Goal: Entertainment & Leisure: Browse casually

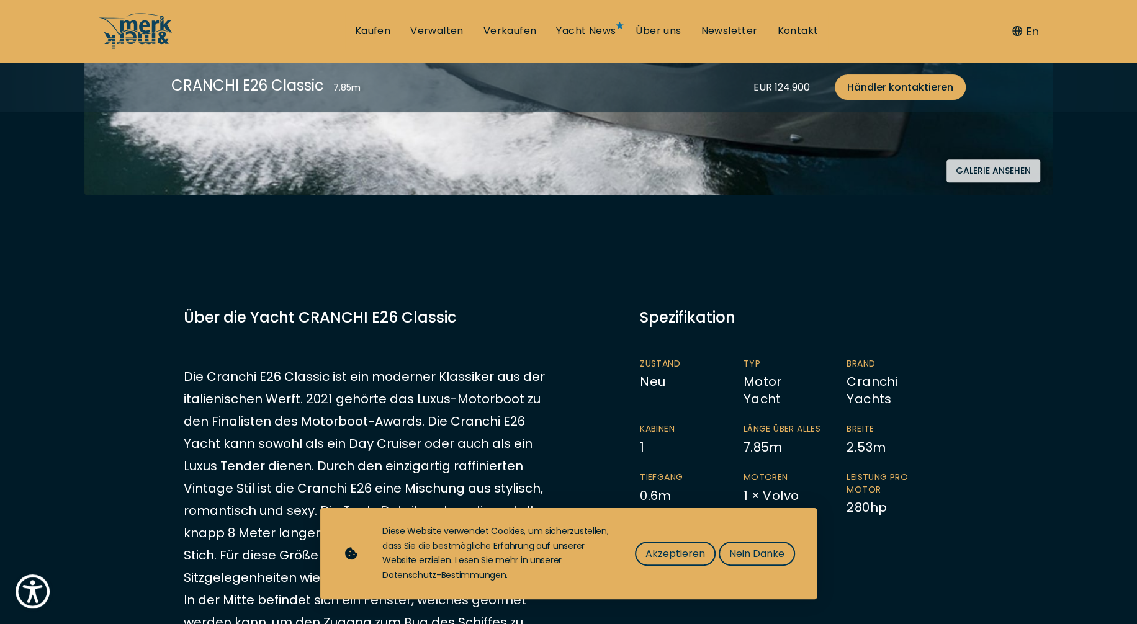
scroll to position [621, 0]
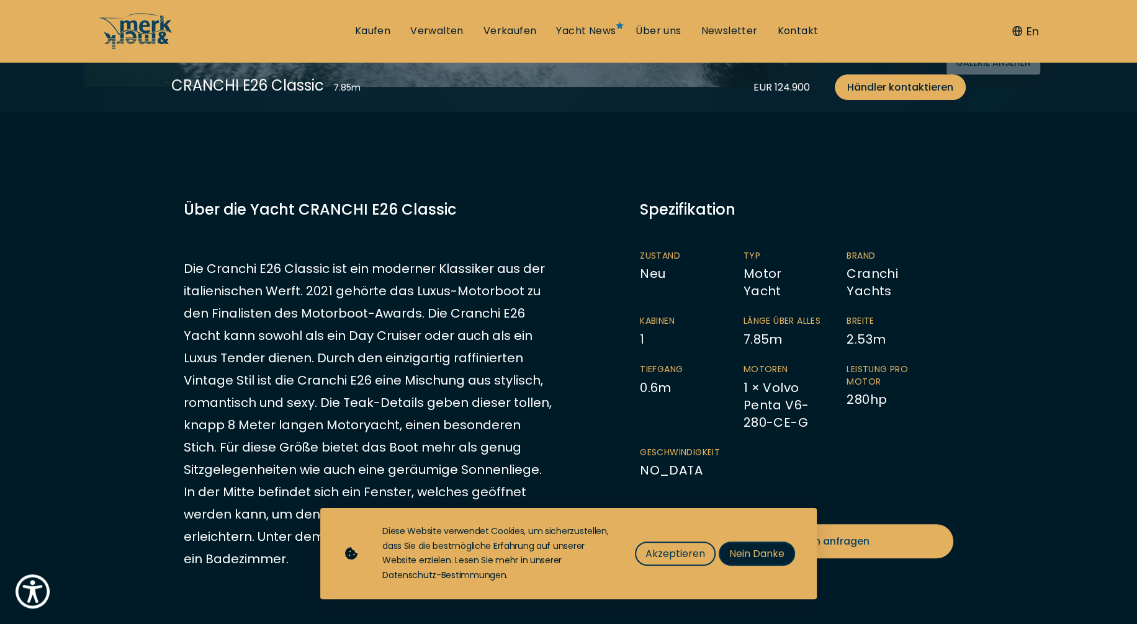
click at [742, 556] on span "Nein Danke" at bounding box center [756, 554] width 55 height 16
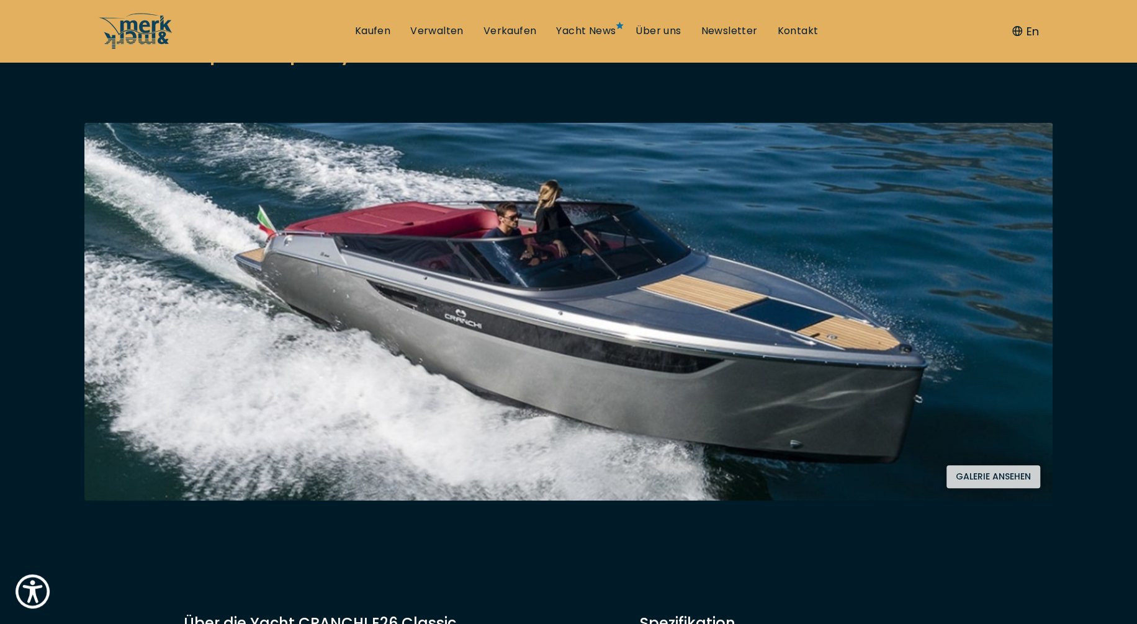
scroll to position [310, 0]
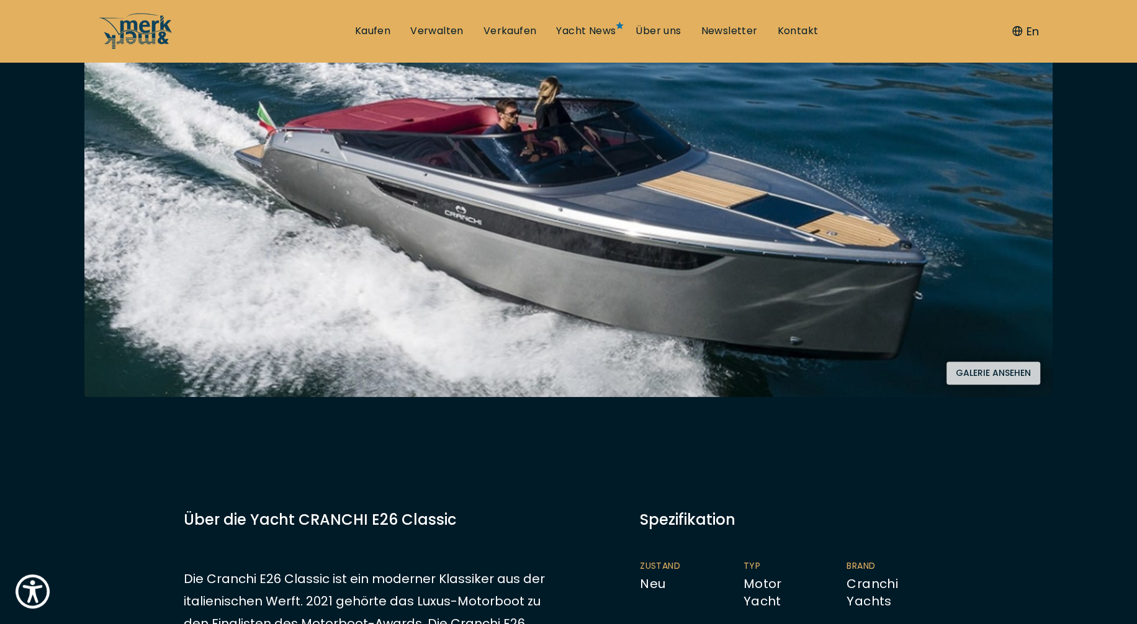
click at [1005, 371] on button "Galerie ansehen" at bounding box center [994, 373] width 94 height 23
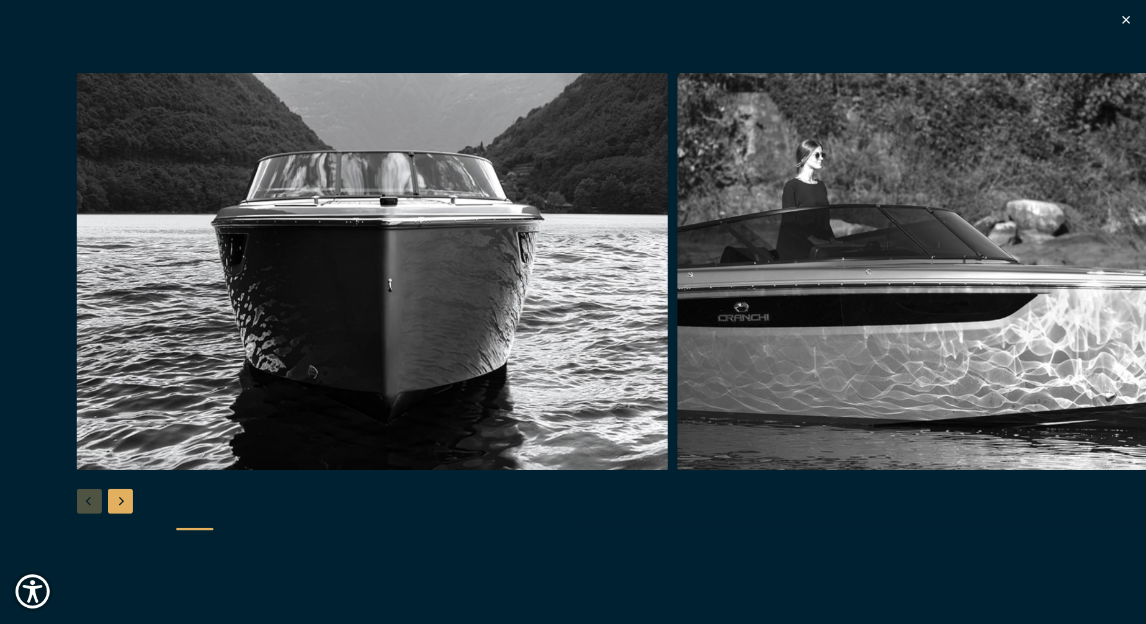
click at [127, 494] on div "Next slide" at bounding box center [120, 501] width 25 height 25
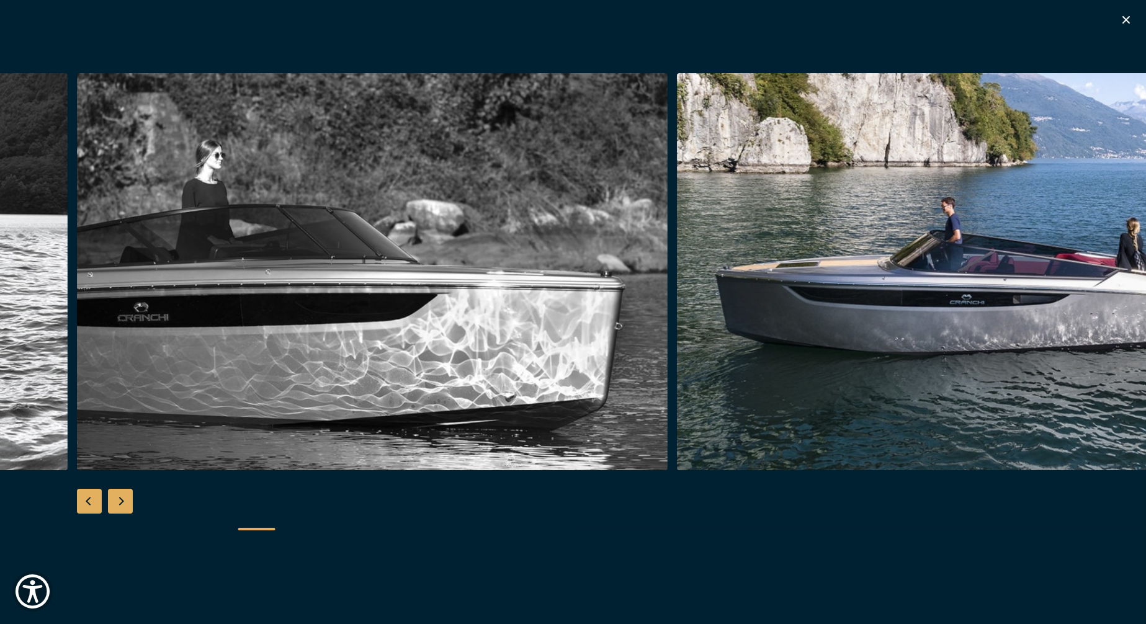
click at [125, 507] on div "Next slide" at bounding box center [120, 501] width 25 height 25
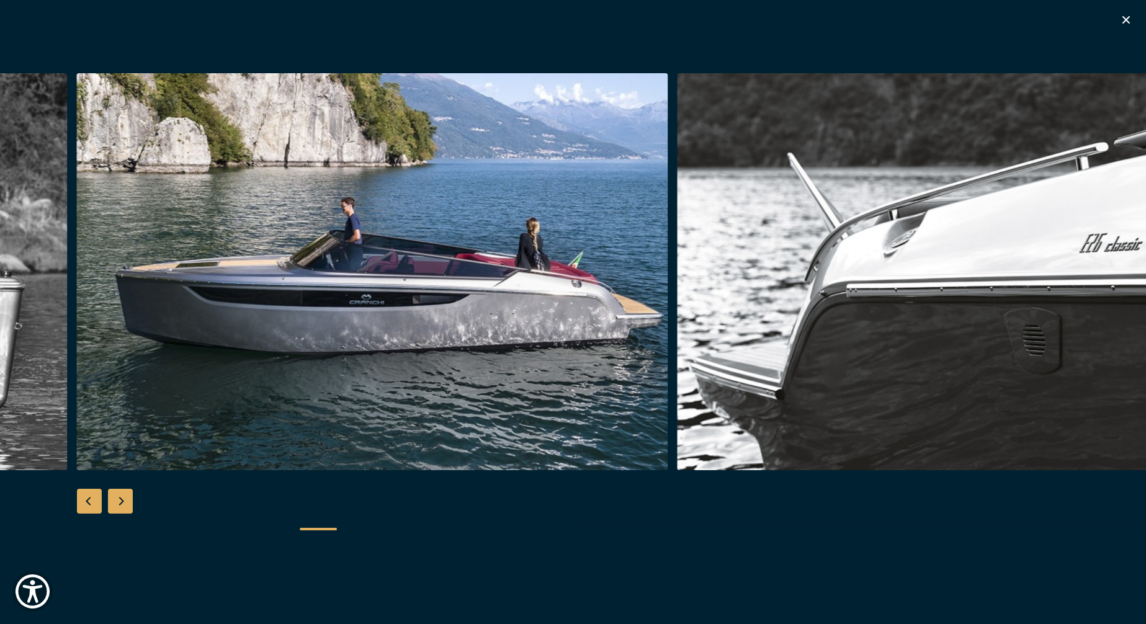
click at [124, 500] on div "Next slide" at bounding box center [120, 501] width 25 height 25
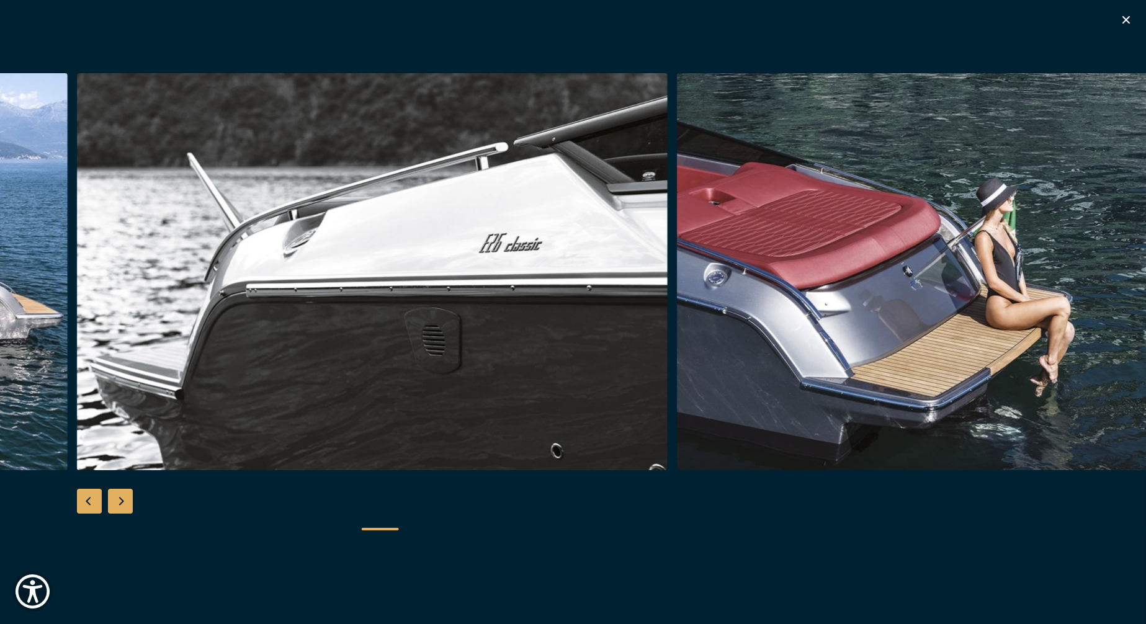
click at [125, 500] on div "Next slide" at bounding box center [120, 501] width 25 height 25
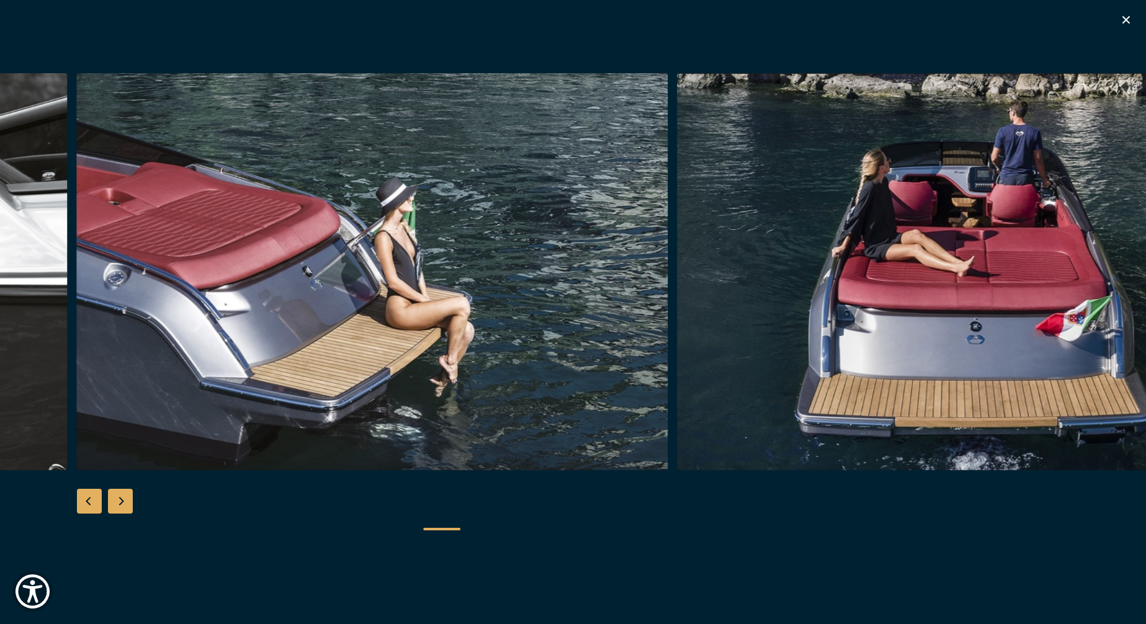
click at [124, 499] on div "Next slide" at bounding box center [120, 501] width 25 height 25
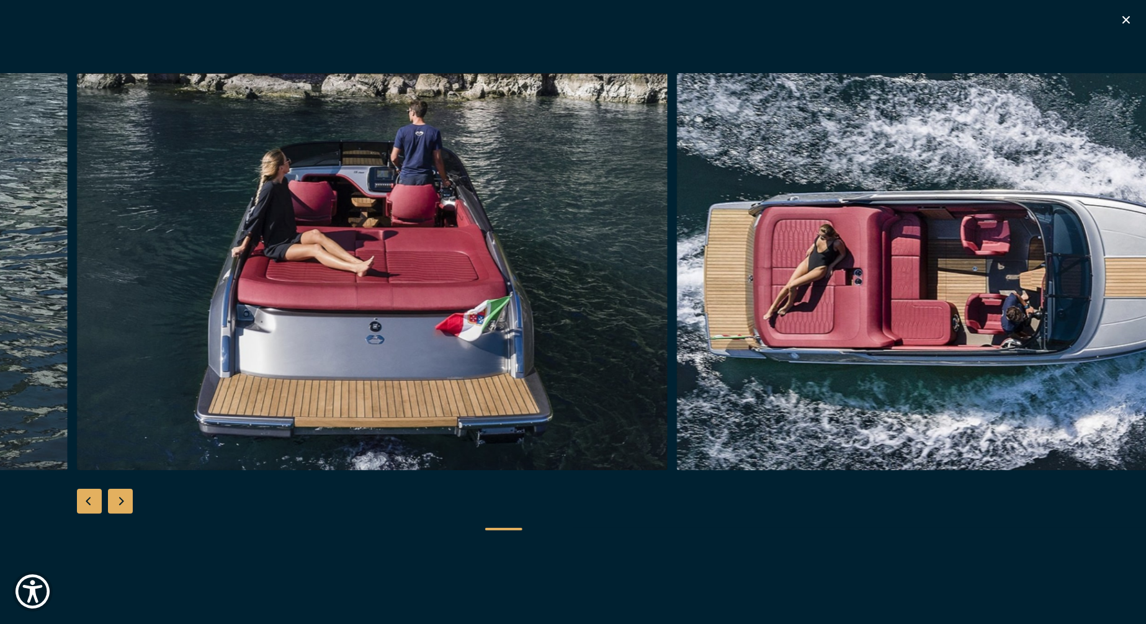
click at [124, 499] on div "Next slide" at bounding box center [120, 501] width 25 height 25
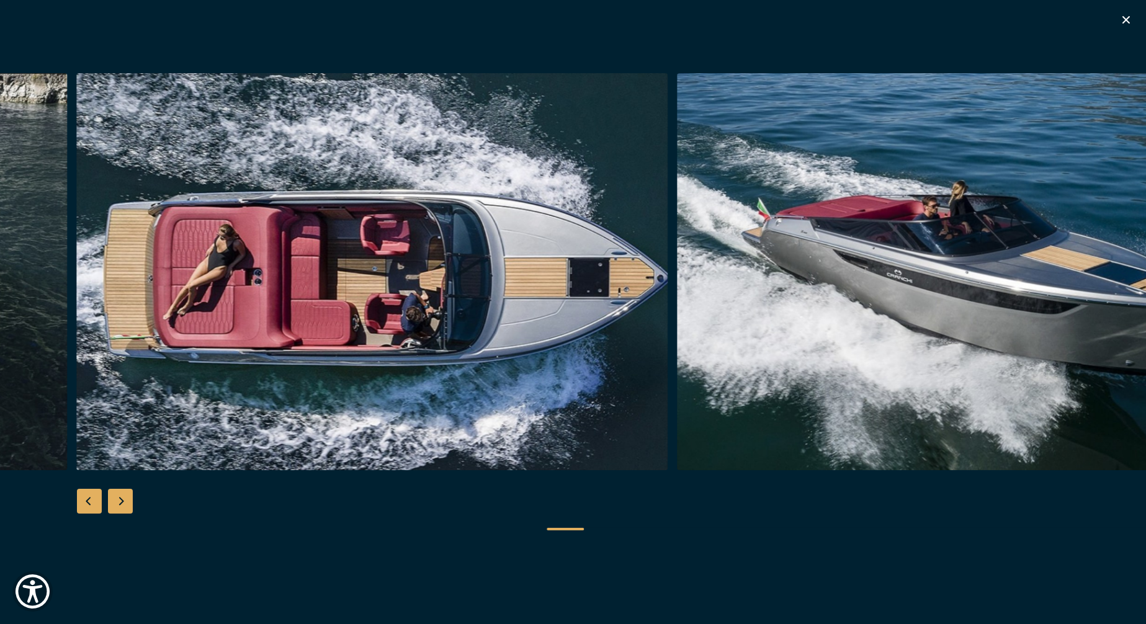
click at [124, 499] on div "Next slide" at bounding box center [120, 501] width 25 height 25
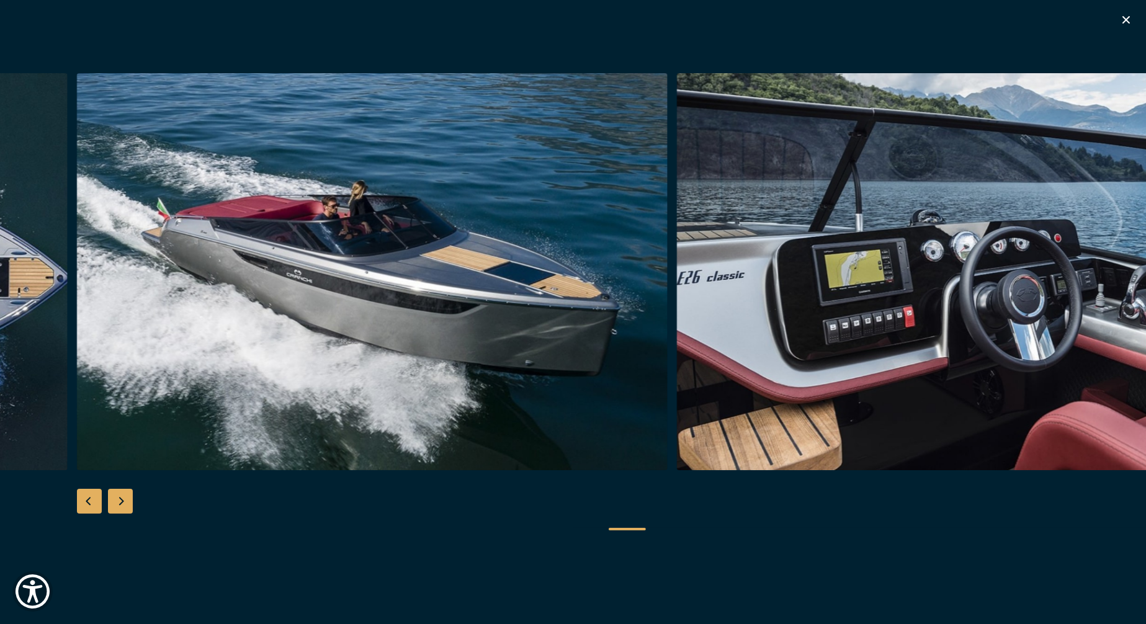
click at [124, 499] on div "Next slide" at bounding box center [120, 501] width 25 height 25
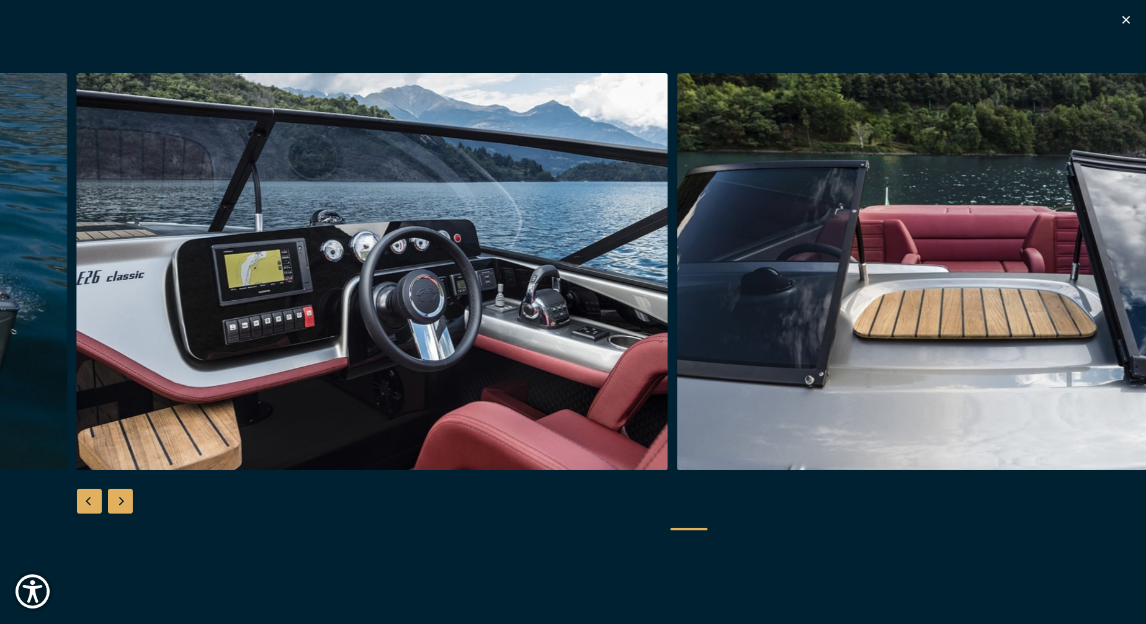
click at [124, 499] on div "Next slide" at bounding box center [120, 501] width 25 height 25
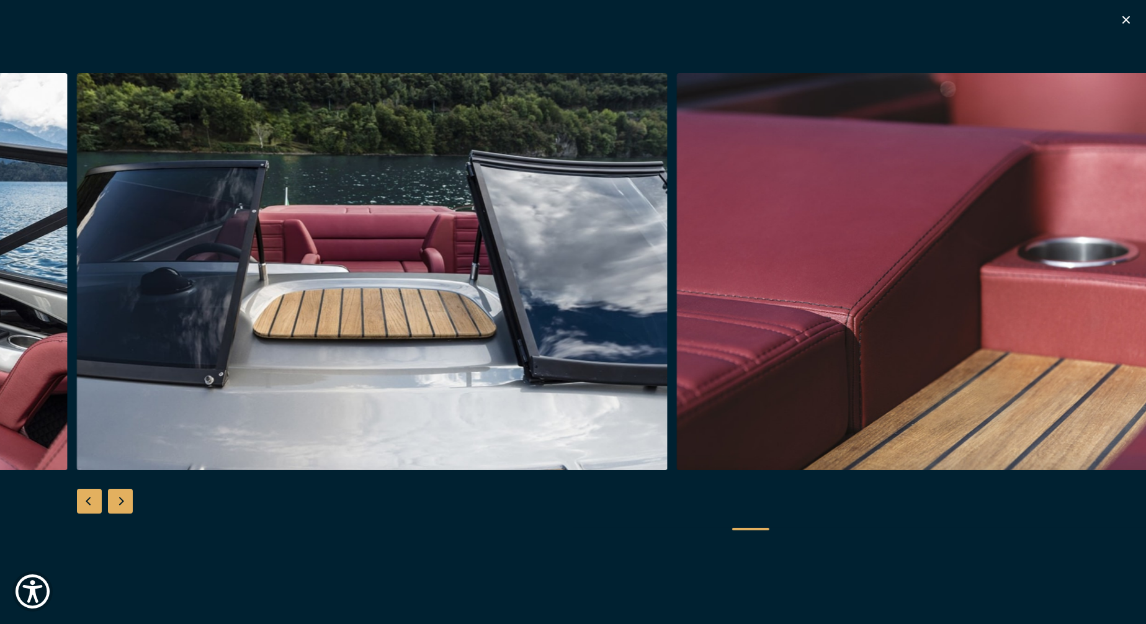
click at [124, 499] on div "Next slide" at bounding box center [120, 501] width 25 height 25
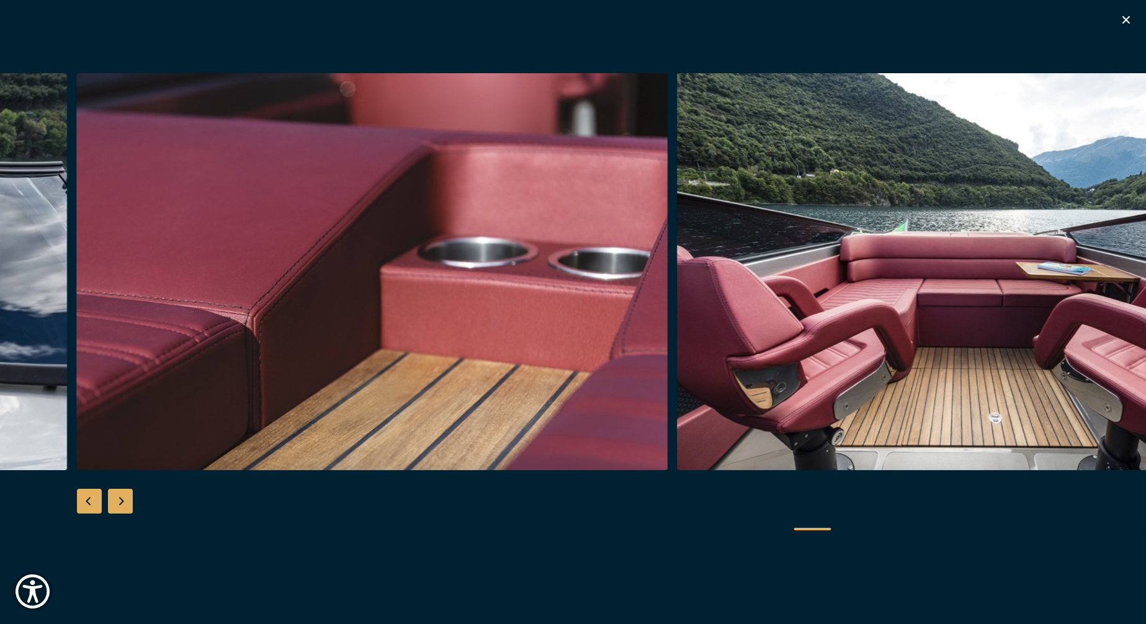
click at [124, 499] on div "Next slide" at bounding box center [120, 501] width 25 height 25
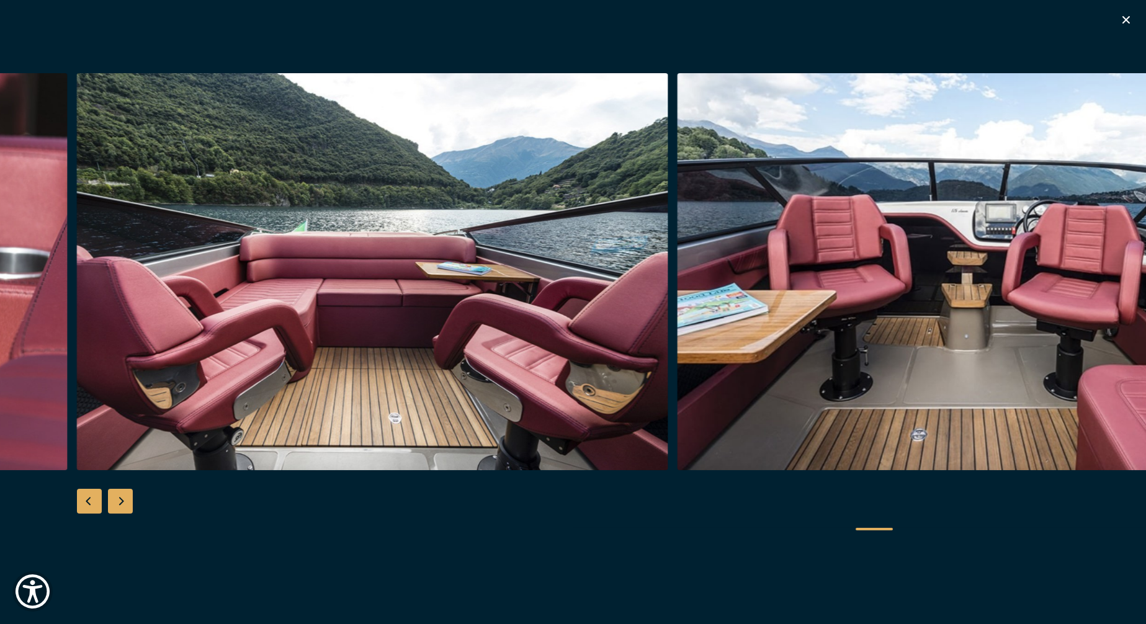
click at [124, 499] on div "Next slide" at bounding box center [120, 501] width 25 height 25
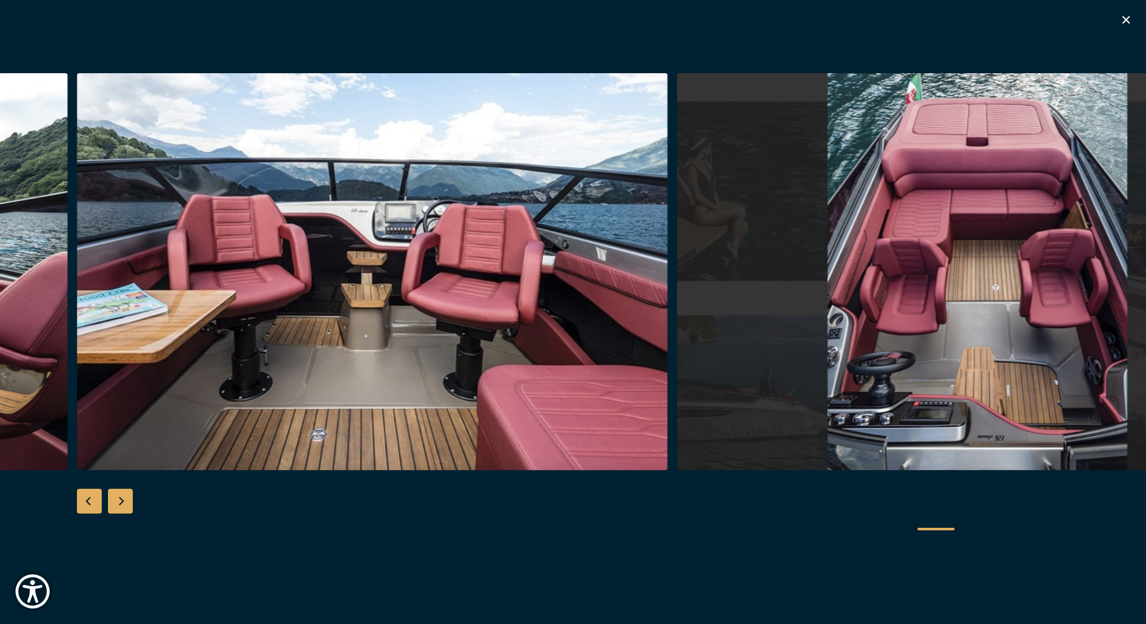
click at [124, 499] on div "Next slide" at bounding box center [120, 501] width 25 height 25
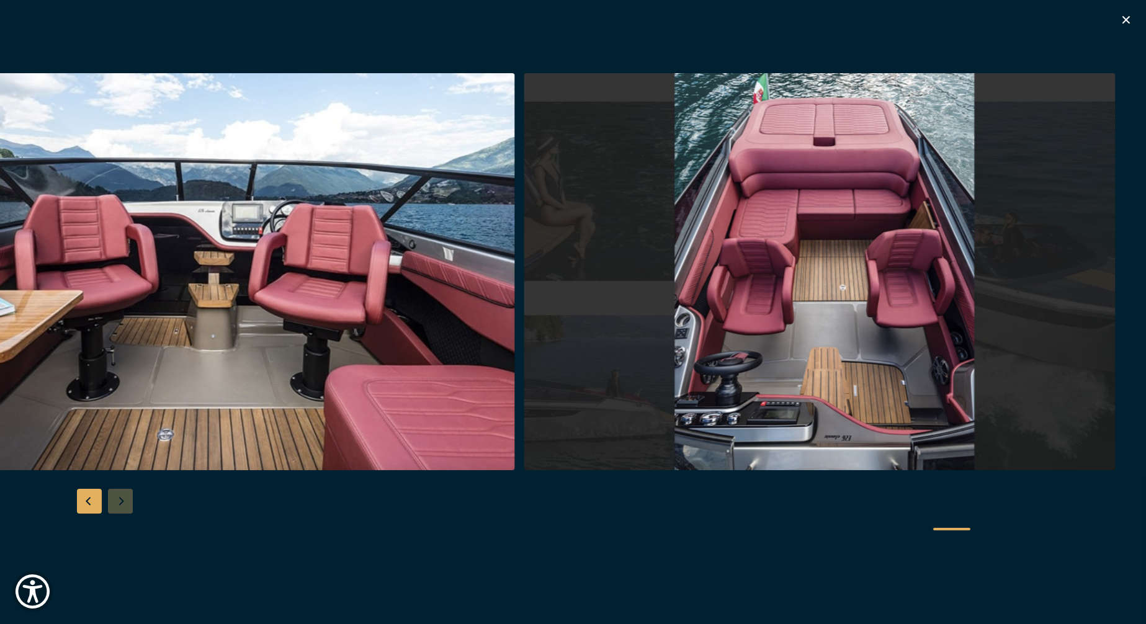
click at [1128, 20] on icon "button" at bounding box center [1126, 19] width 7 height 7
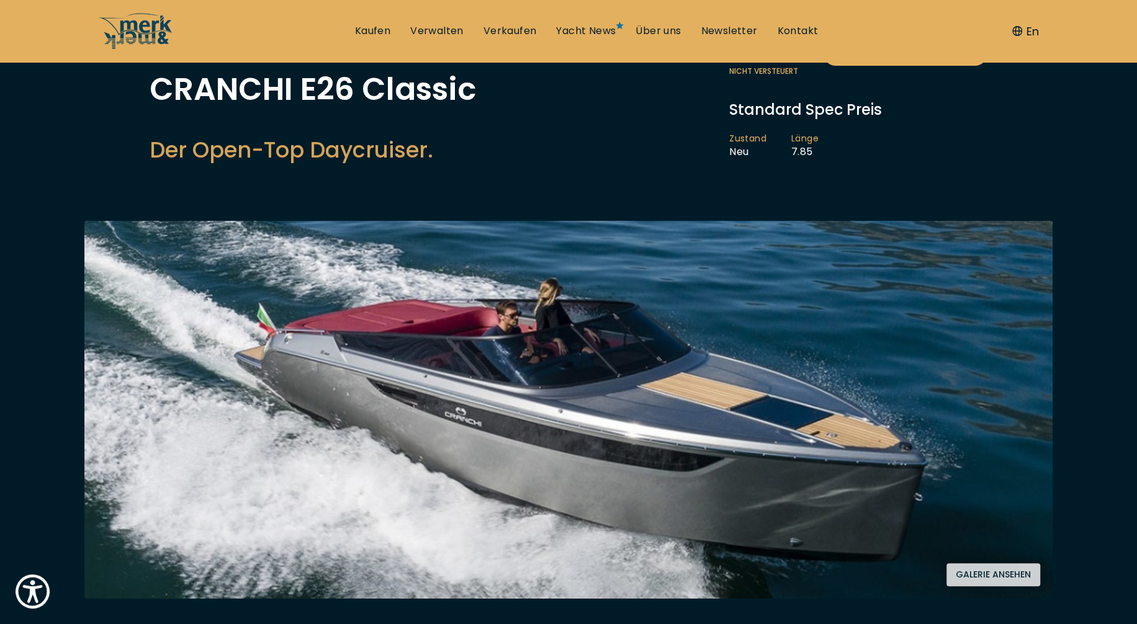
scroll to position [207, 0]
